Goal: Find specific page/section: Find specific page/section

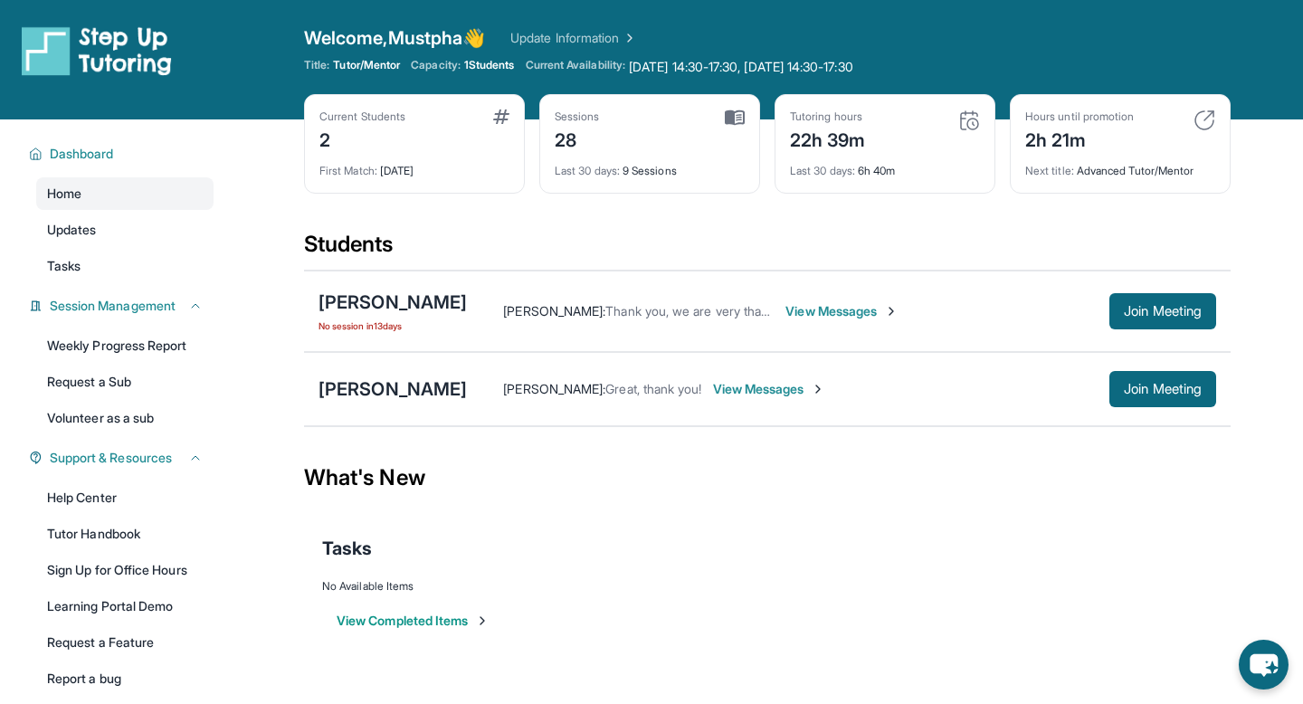
click at [807, 310] on span "View Messages" at bounding box center [842, 311] width 113 height 18
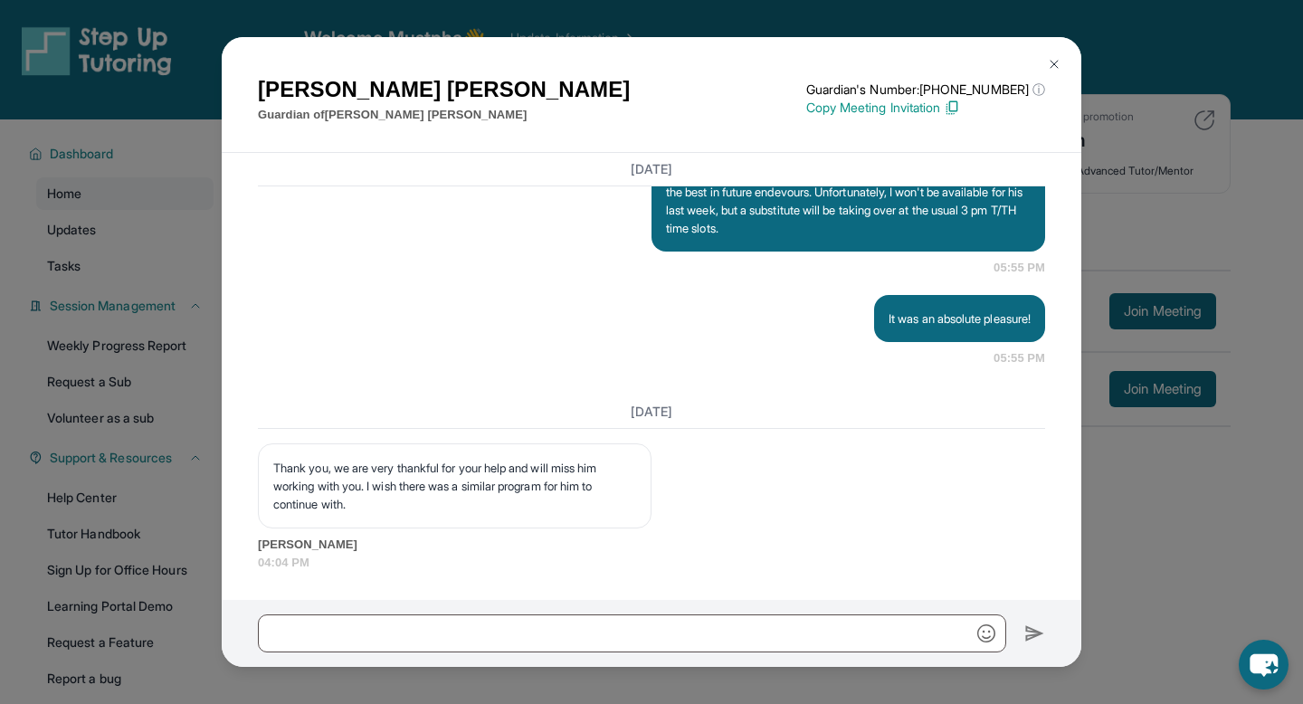
scroll to position [16074, 0]
click at [1057, 63] on img at bounding box center [1054, 64] width 14 height 14
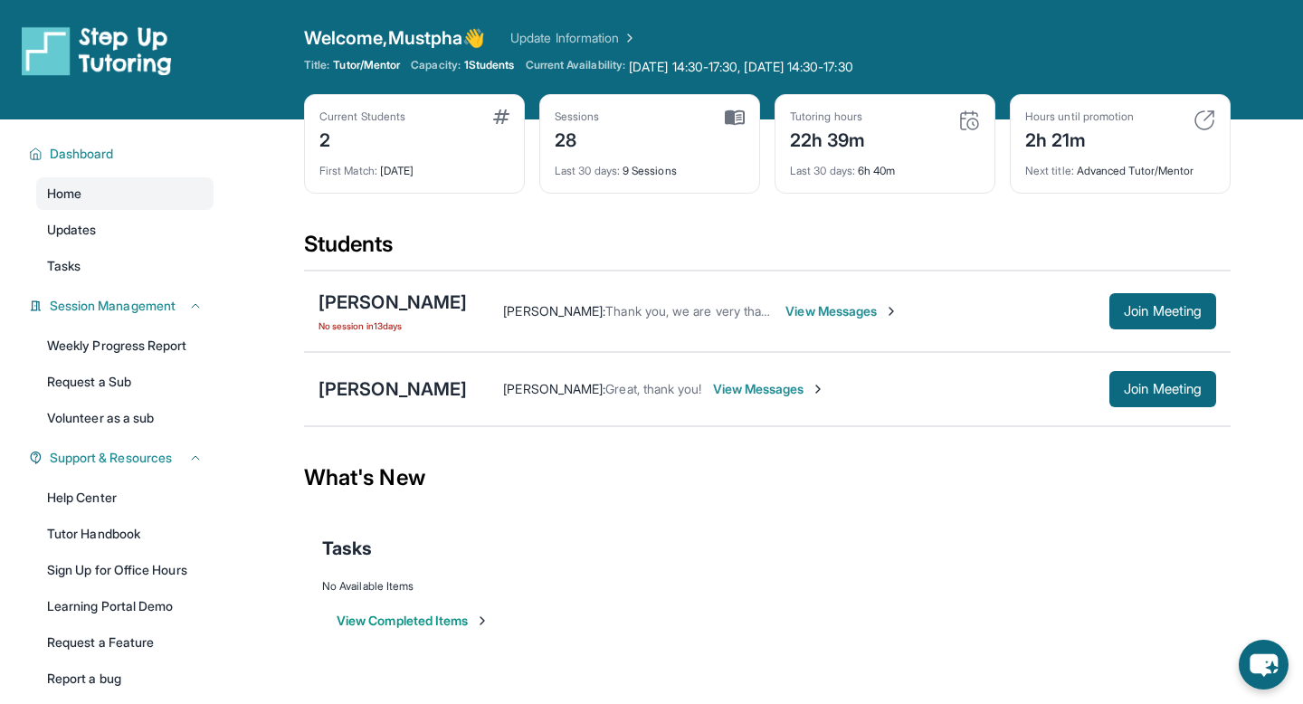
click at [732, 390] on span "View Messages" at bounding box center [769, 389] width 113 height 18
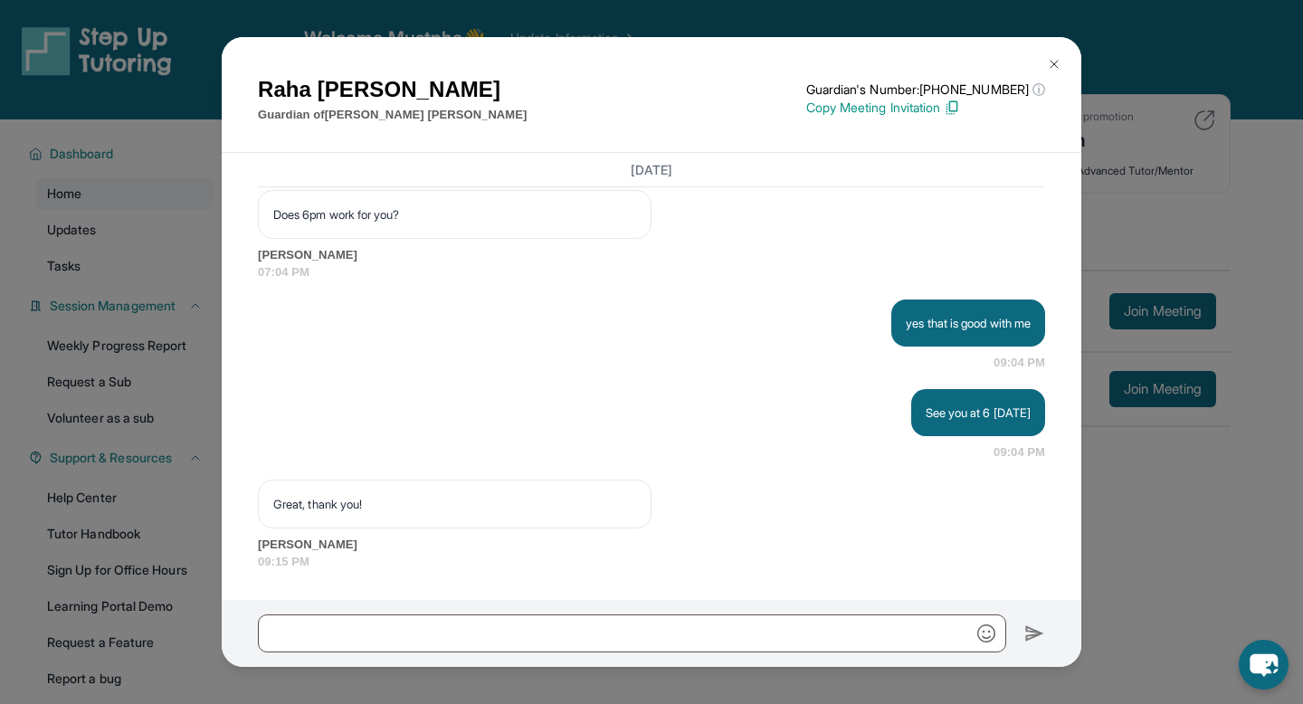
scroll to position [21833, 0]
click at [1137, 523] on div "[PERSON_NAME] Guardian of [PERSON_NAME] Guardian's Number: [PHONE_NUMBER] ⓘ Thi…" at bounding box center [651, 352] width 1303 height 704
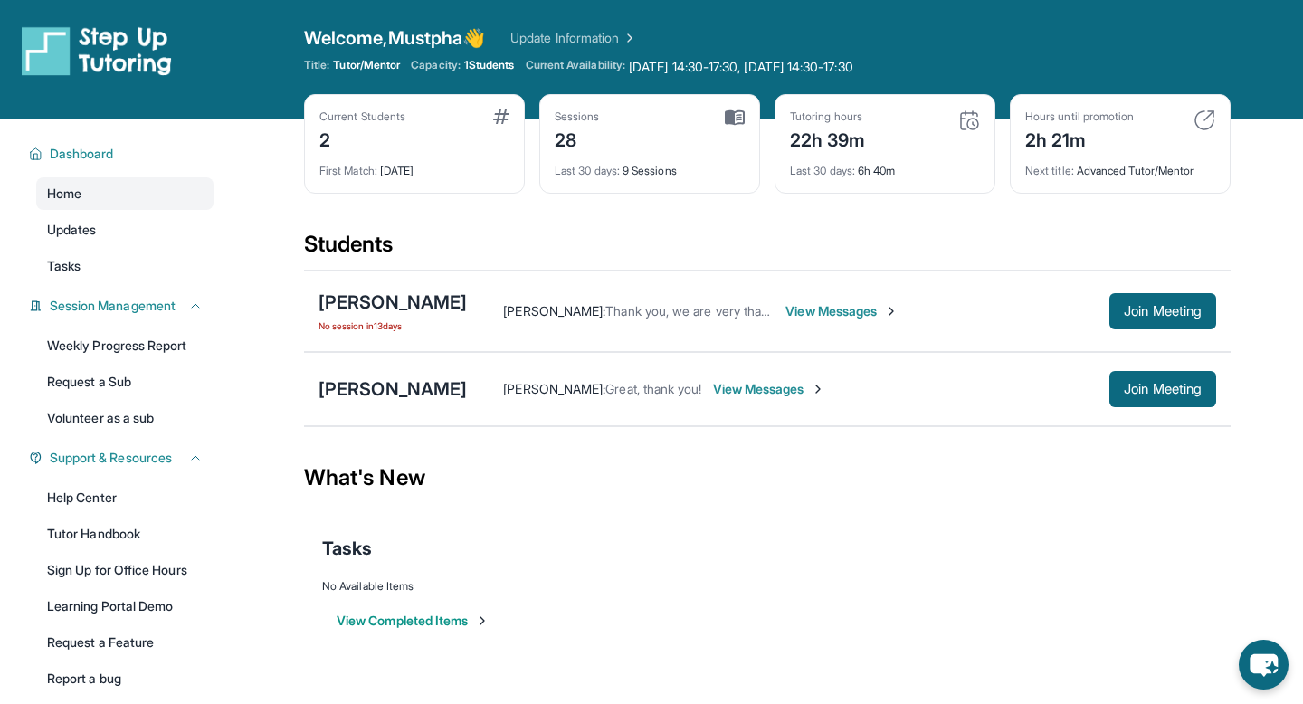
click at [590, 42] on link "Update Information" at bounding box center [574, 38] width 127 height 18
click at [1127, 390] on span "Join Meeting" at bounding box center [1163, 389] width 78 height 11
